Goal: Find specific page/section: Find specific page/section

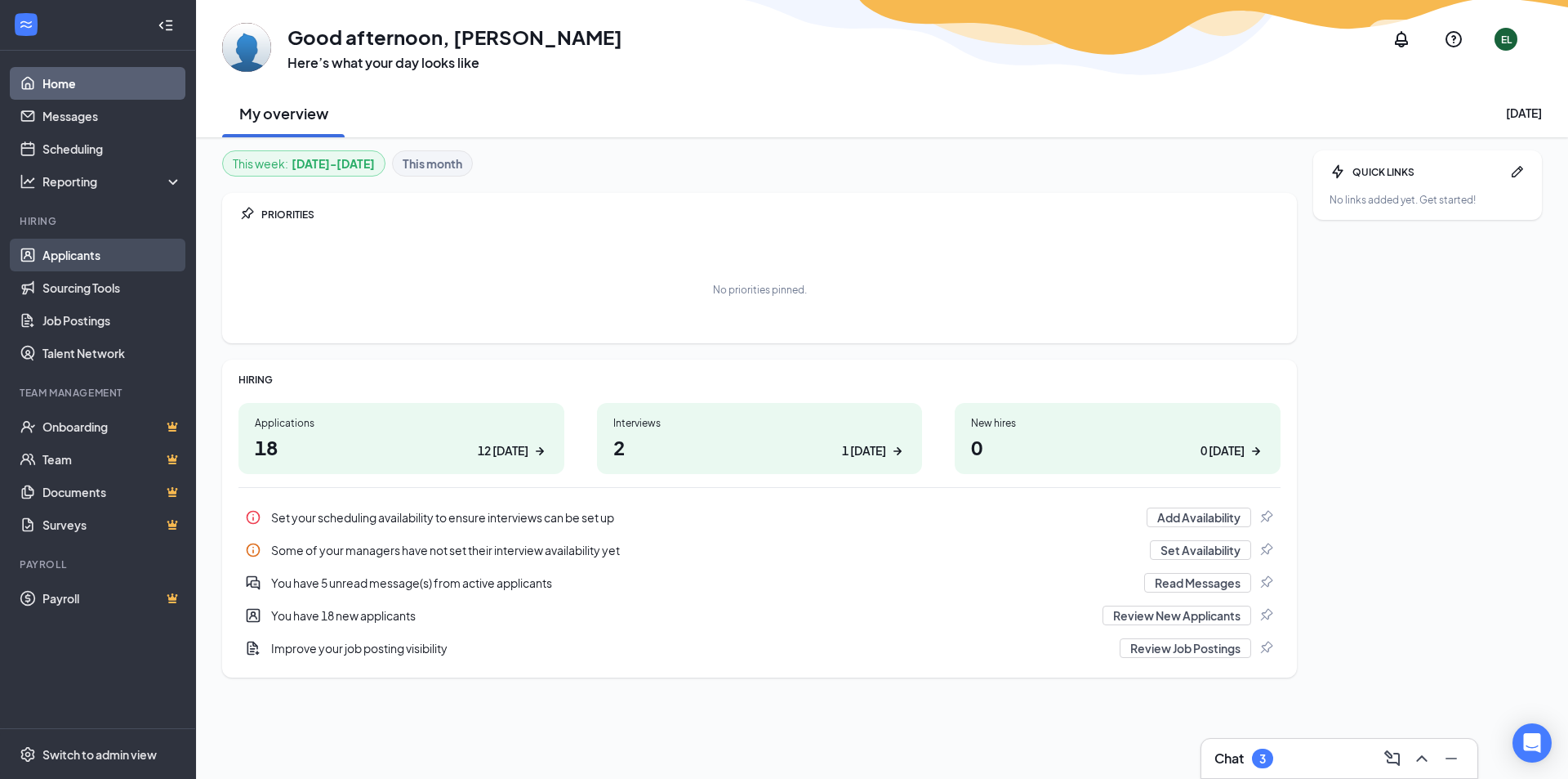
click at [74, 257] on link "Applicants" at bounding box center [112, 255] width 139 height 33
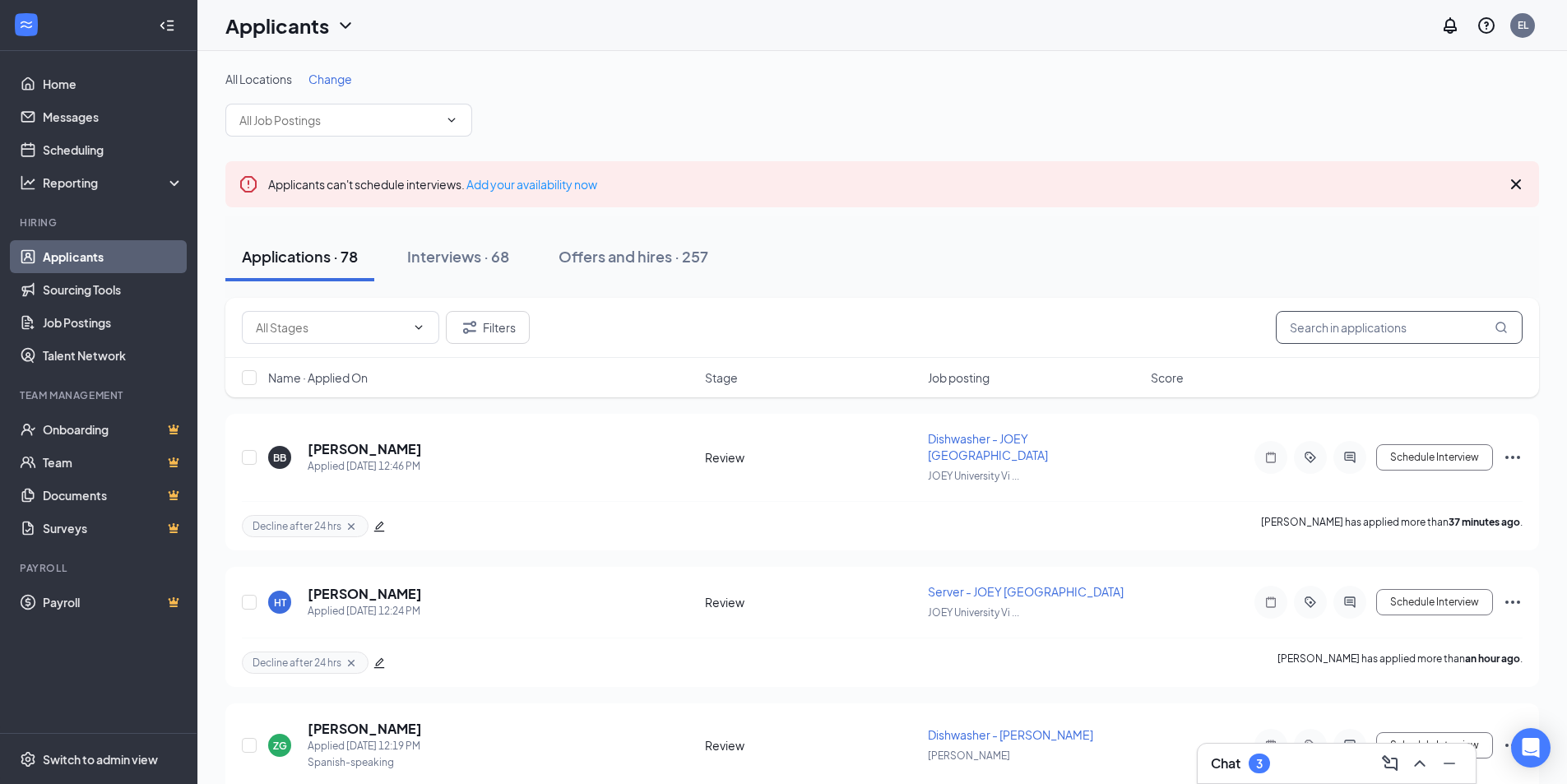
click at [1391, 319] on input "text" at bounding box center [1399, 328] width 247 height 33
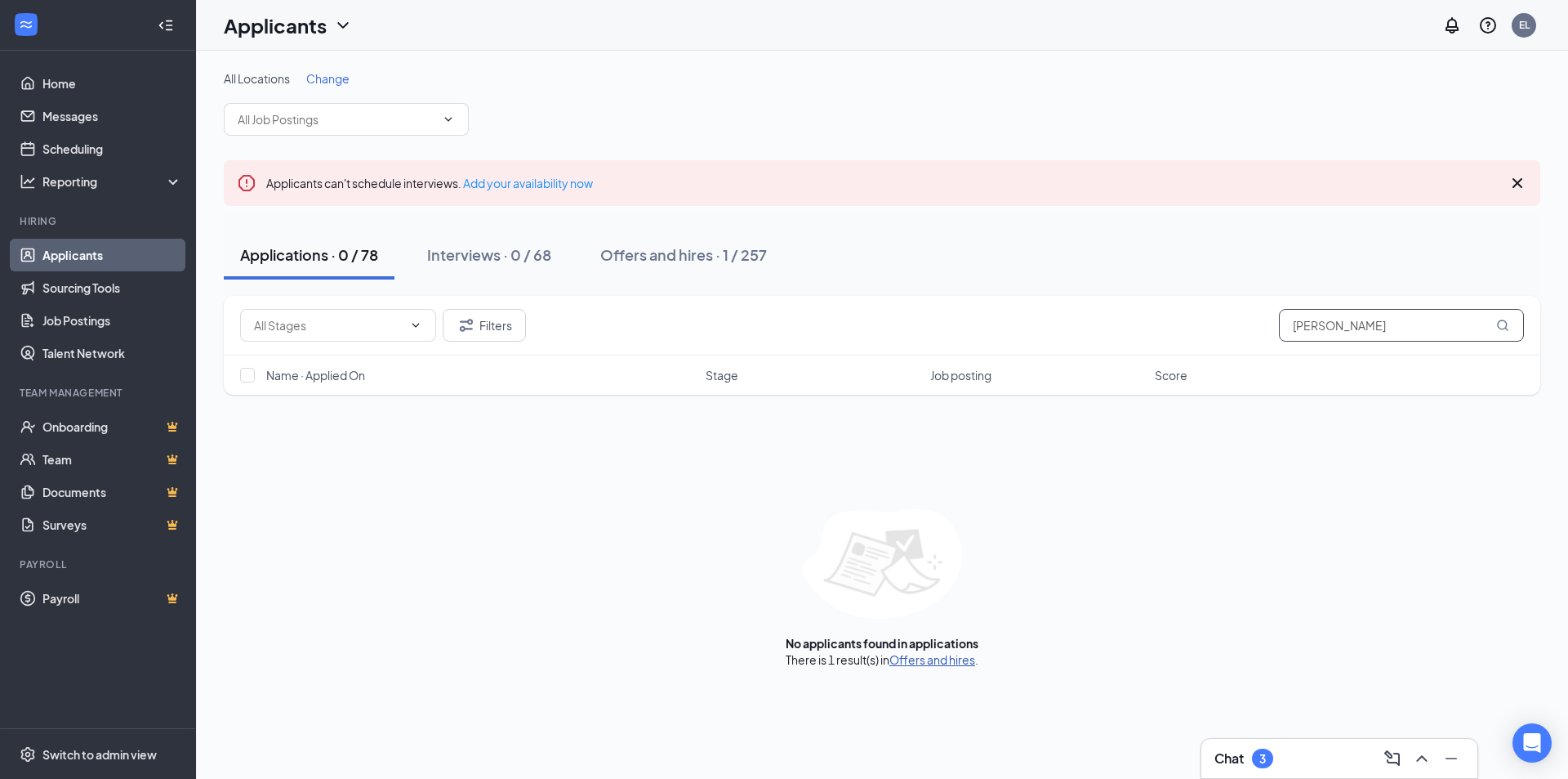
type input "[PERSON_NAME]"
click at [931, 664] on link "Offers and hires" at bounding box center [932, 659] width 86 height 15
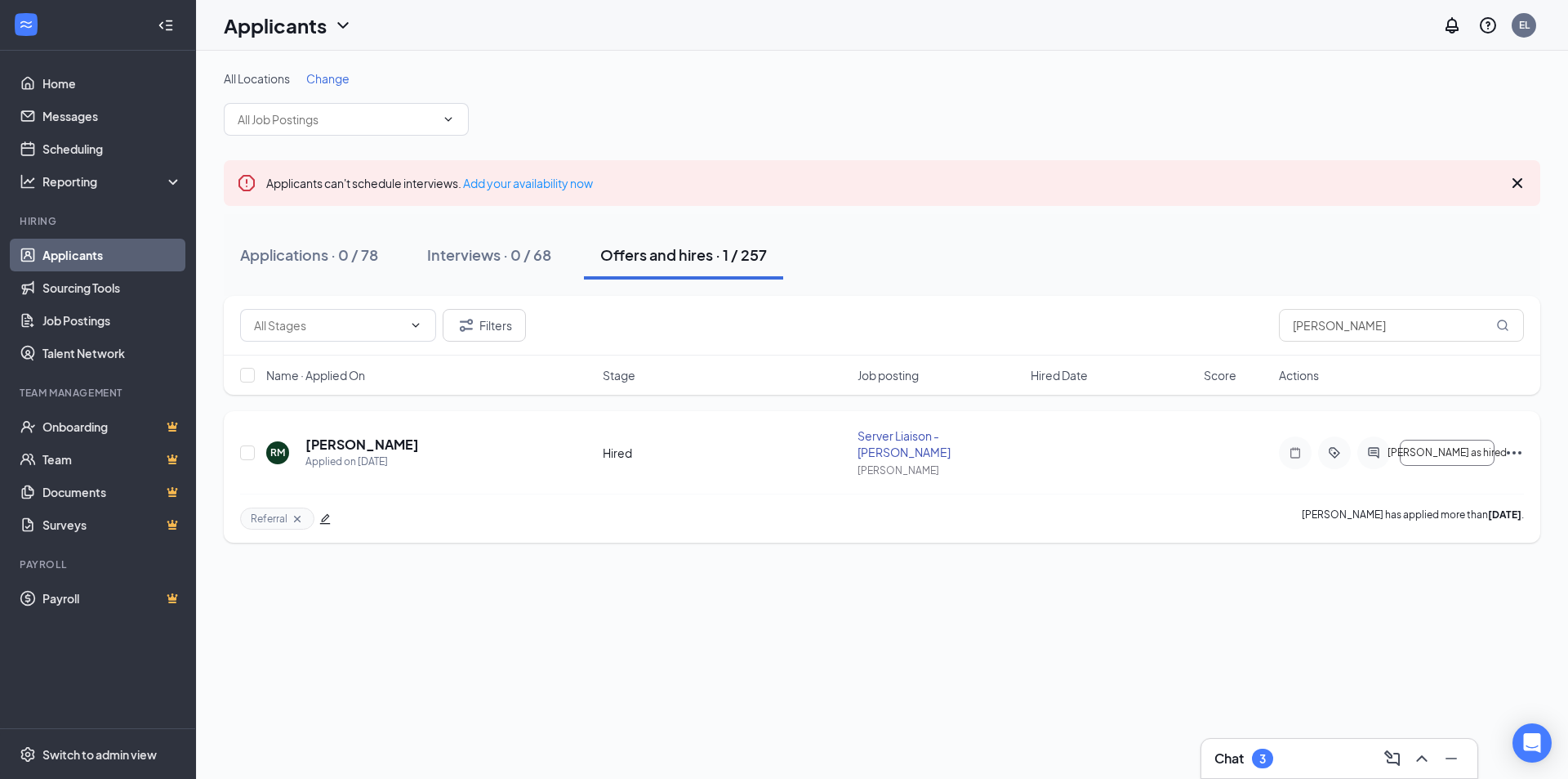
click at [1518, 453] on icon "Ellipses" at bounding box center [1514, 453] width 20 height 20
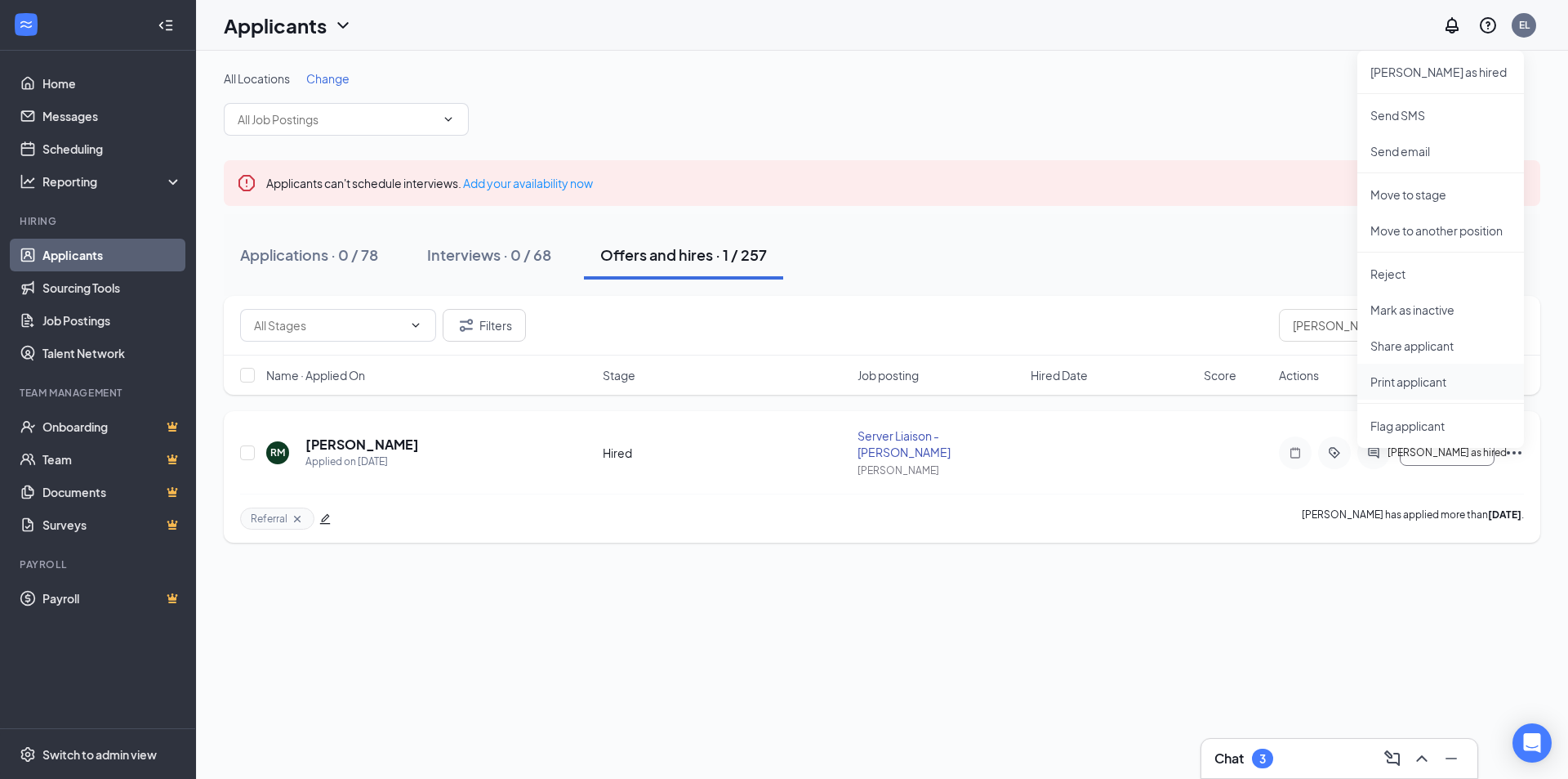
drag, startPoint x: 1411, startPoint y: 382, endPoint x: 1425, endPoint y: 381, distance: 14.0
click at [1412, 381] on p "Print applicant" at bounding box center [1440, 382] width 140 height 16
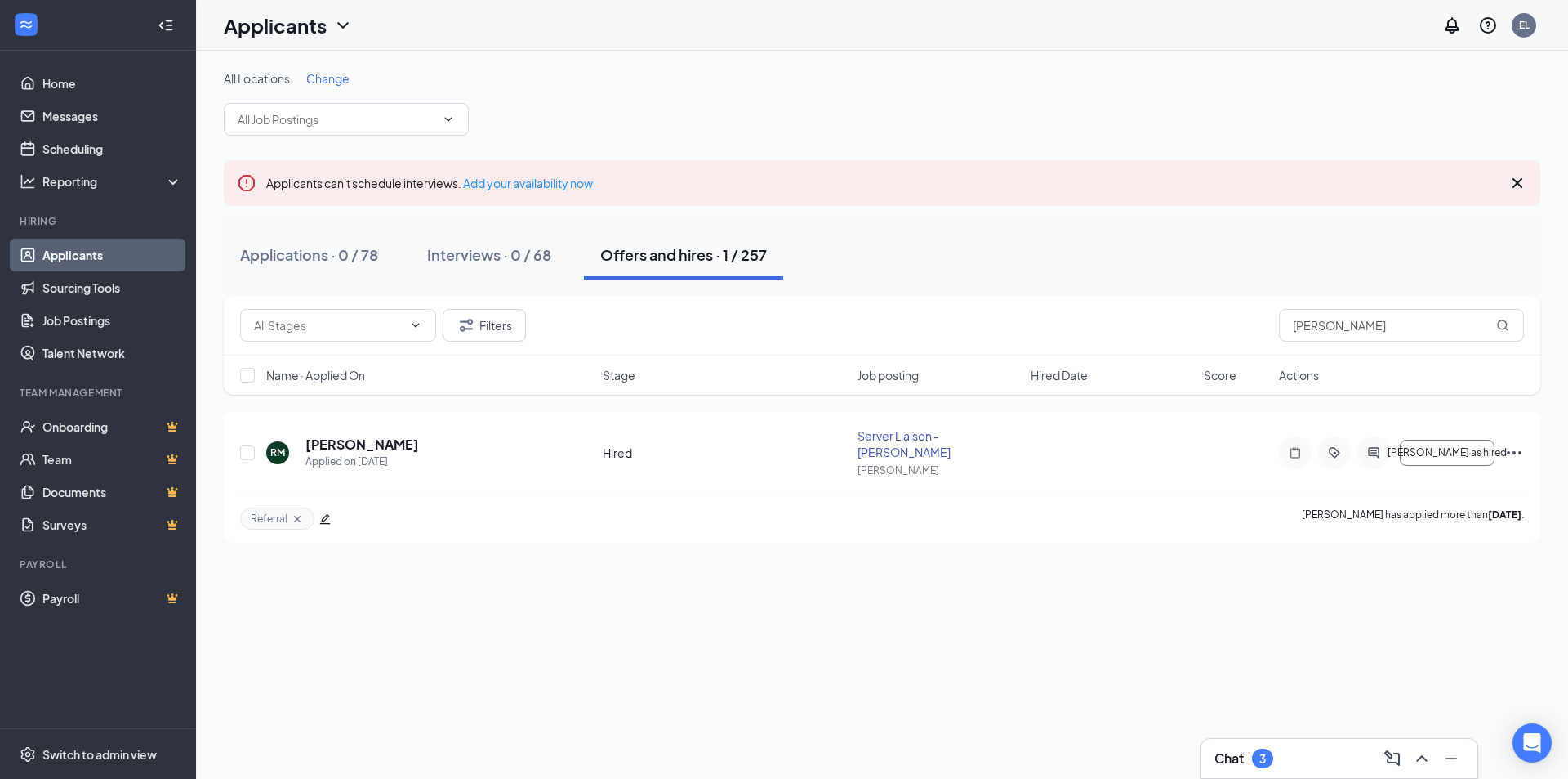
click at [583, 678] on div "All Locations Change Applicants can't schedule interviews. Add your availabilit…" at bounding box center [882, 414] width 1372 height 728
